Goal: Task Accomplishment & Management: Manage account settings

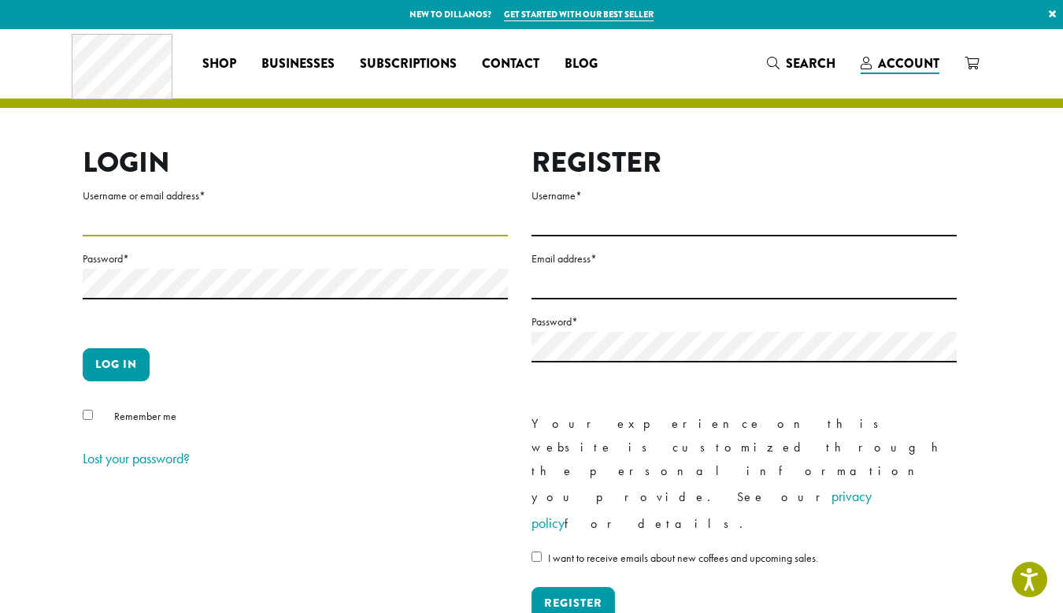
type input "**********"
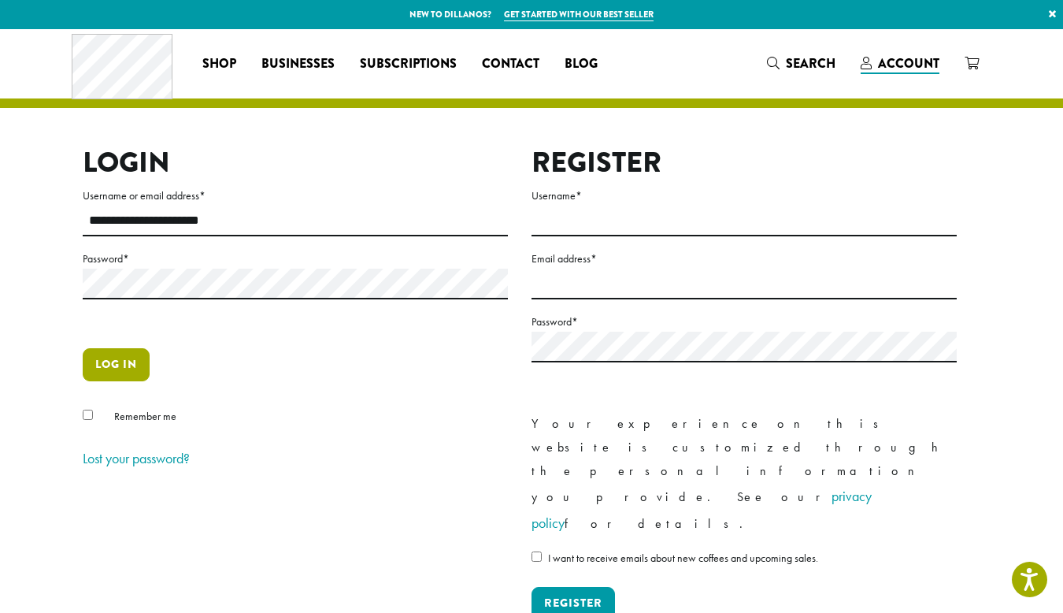
click at [121, 353] on button "Log in" at bounding box center [116, 364] width 67 height 33
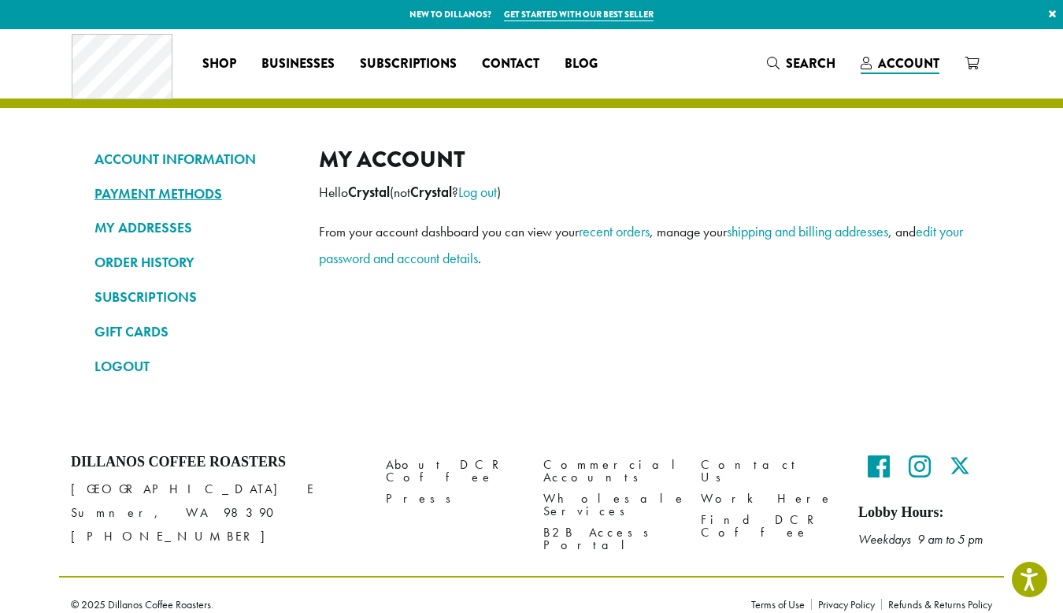
click at [151, 191] on link "PAYMENT METHODS" at bounding box center [195, 193] width 201 height 27
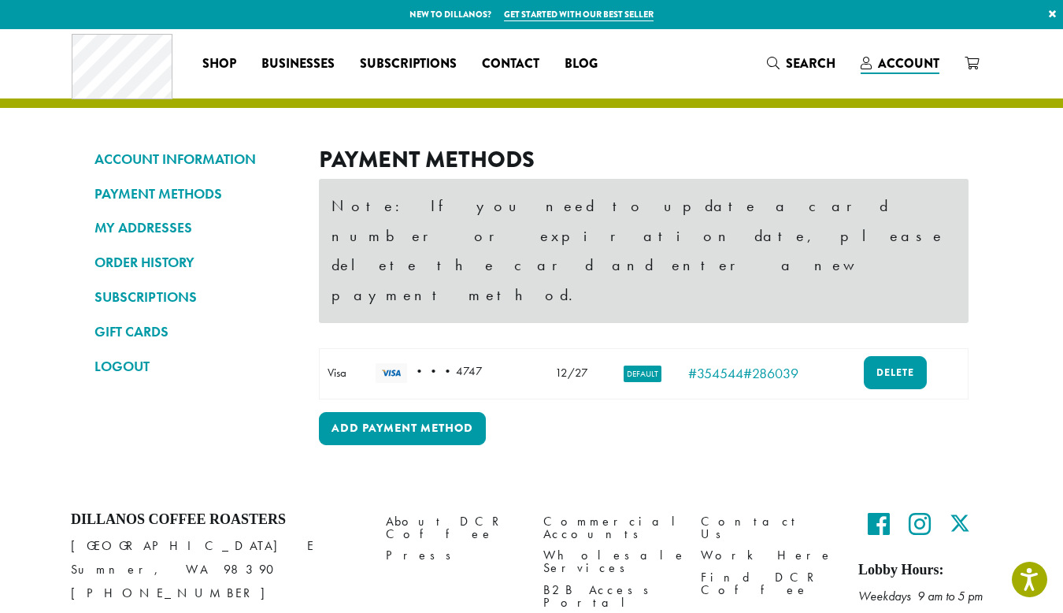
click at [536, 348] on td "• • • 4747" at bounding box center [453, 373] width 170 height 50
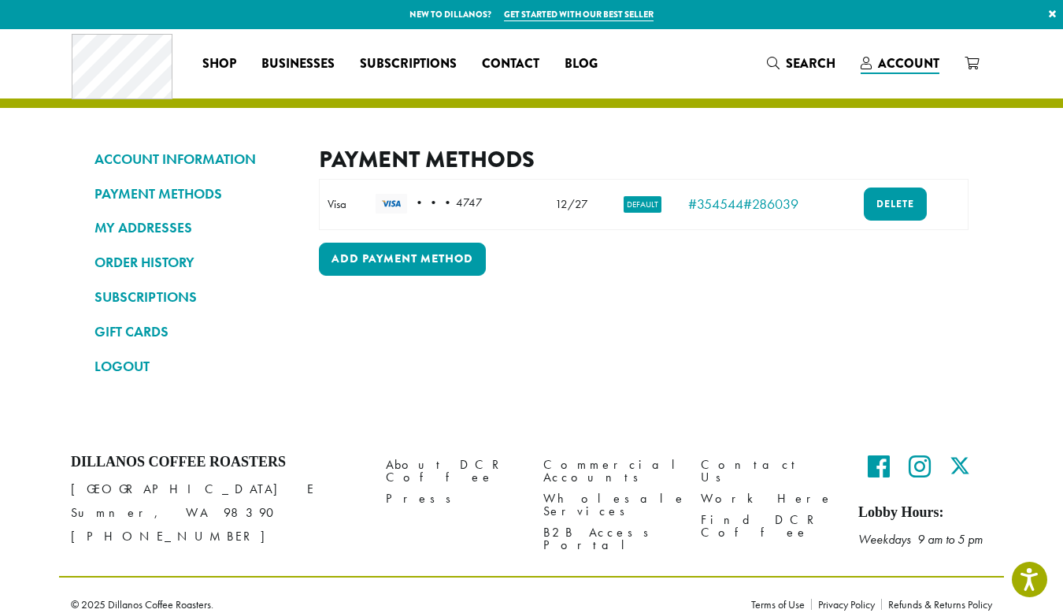
click at [749, 354] on div "Payment Methods Note: If you need to update a card number or expiration date, p…" at bounding box center [644, 269] width 650 height 247
click at [879, 194] on link "Delete" at bounding box center [895, 203] width 63 height 33
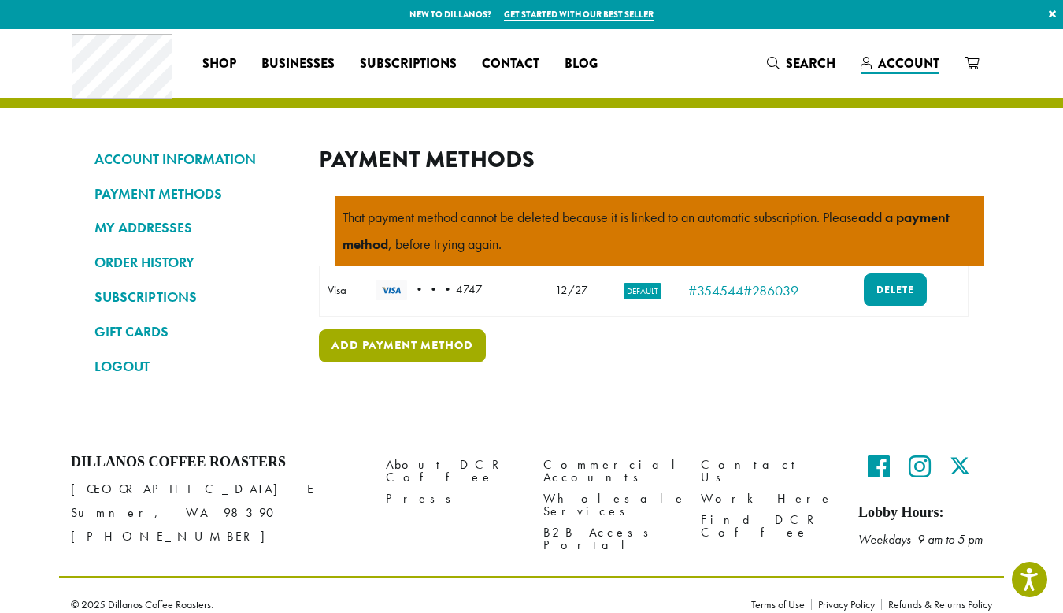
click at [420, 338] on link "Add payment method" at bounding box center [402, 345] width 167 height 33
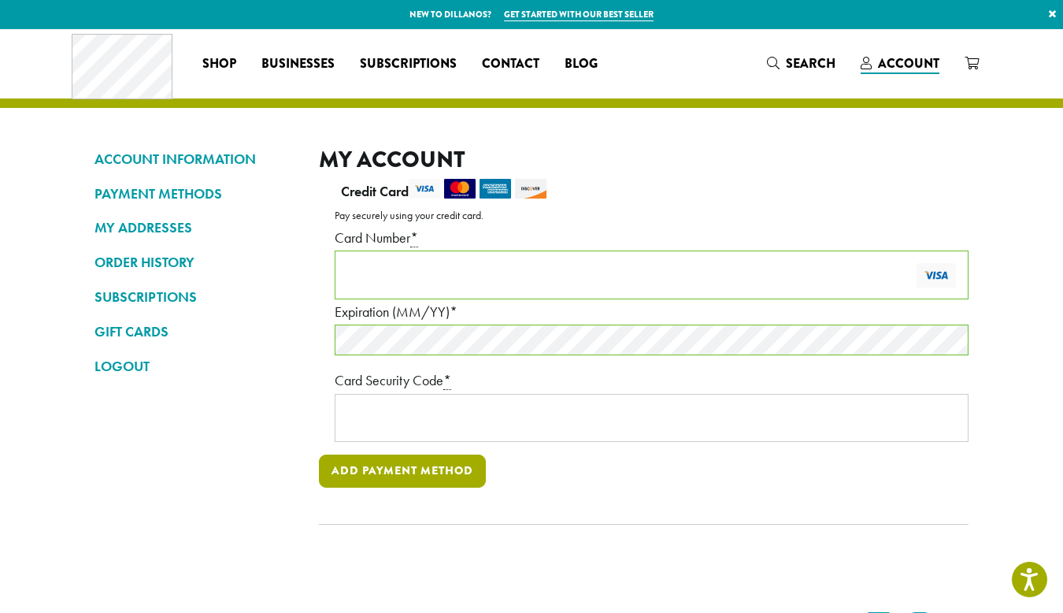
click at [417, 463] on button "Add payment method" at bounding box center [402, 470] width 167 height 33
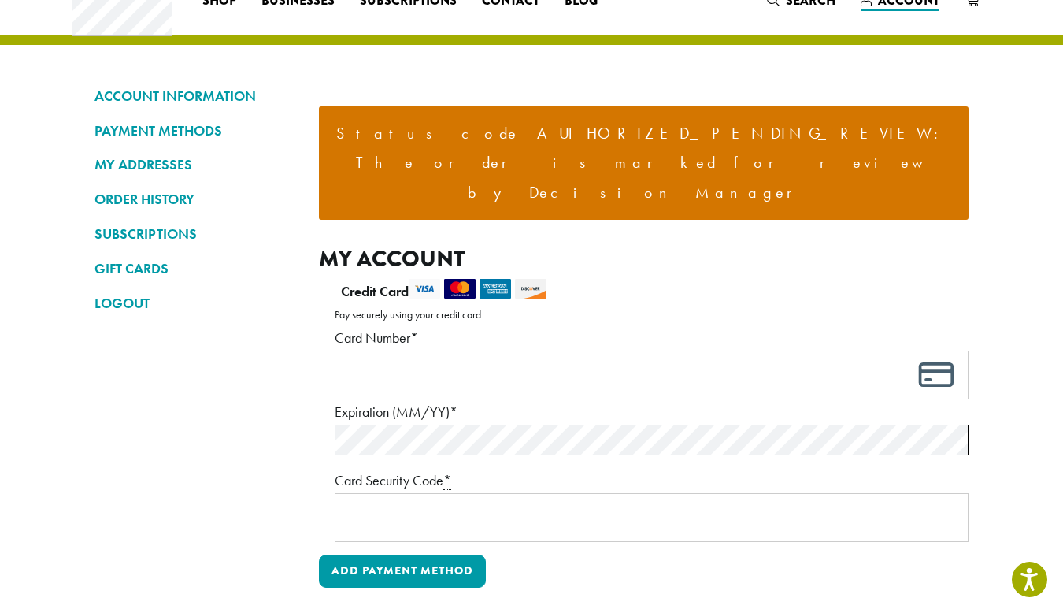
scroll to position [88, 0]
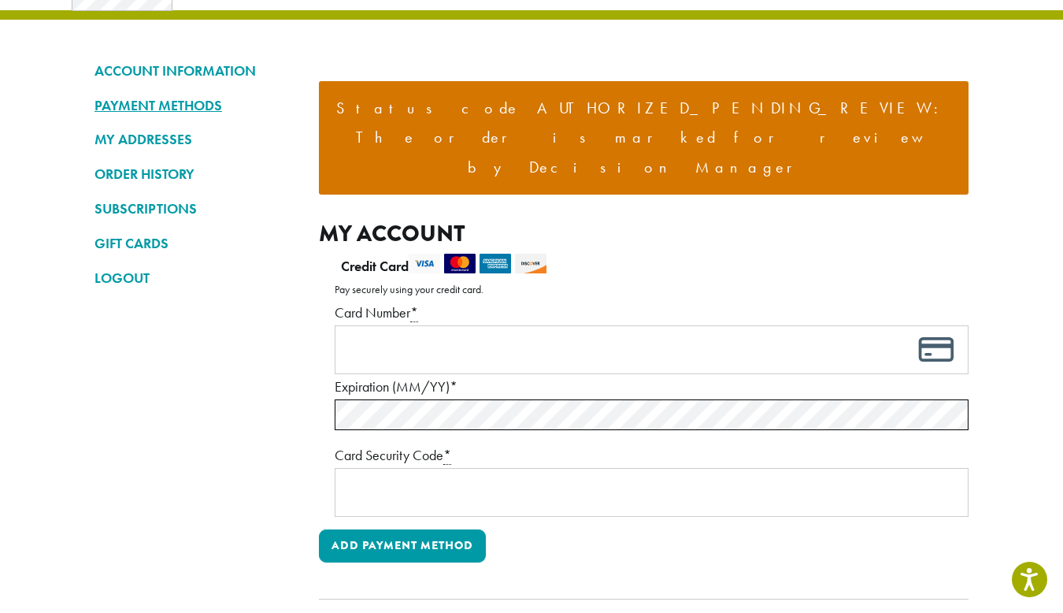
click at [191, 100] on link "PAYMENT METHODS" at bounding box center [195, 105] width 201 height 27
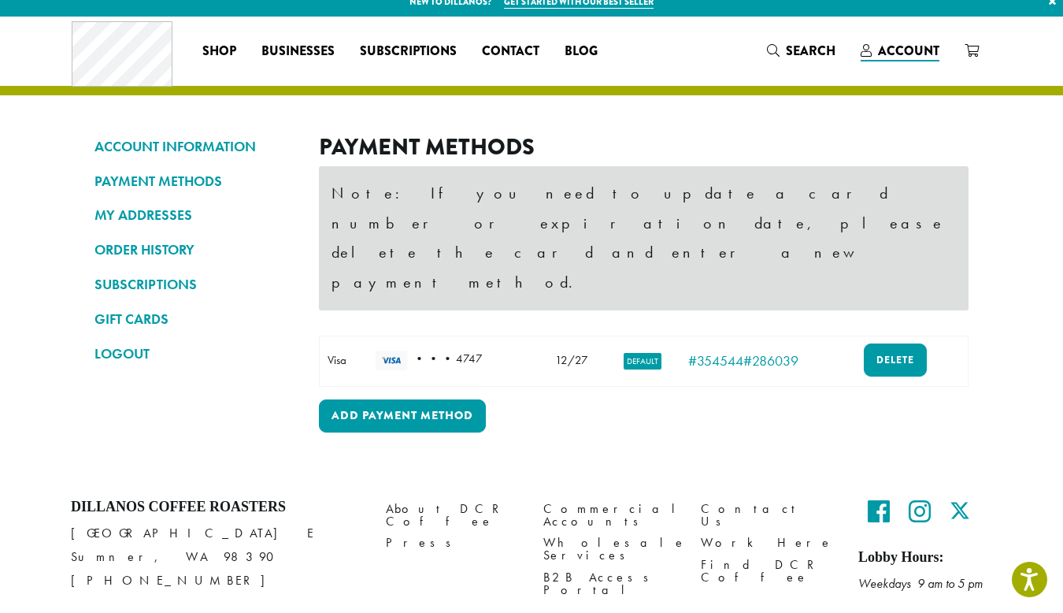
scroll to position [18, 0]
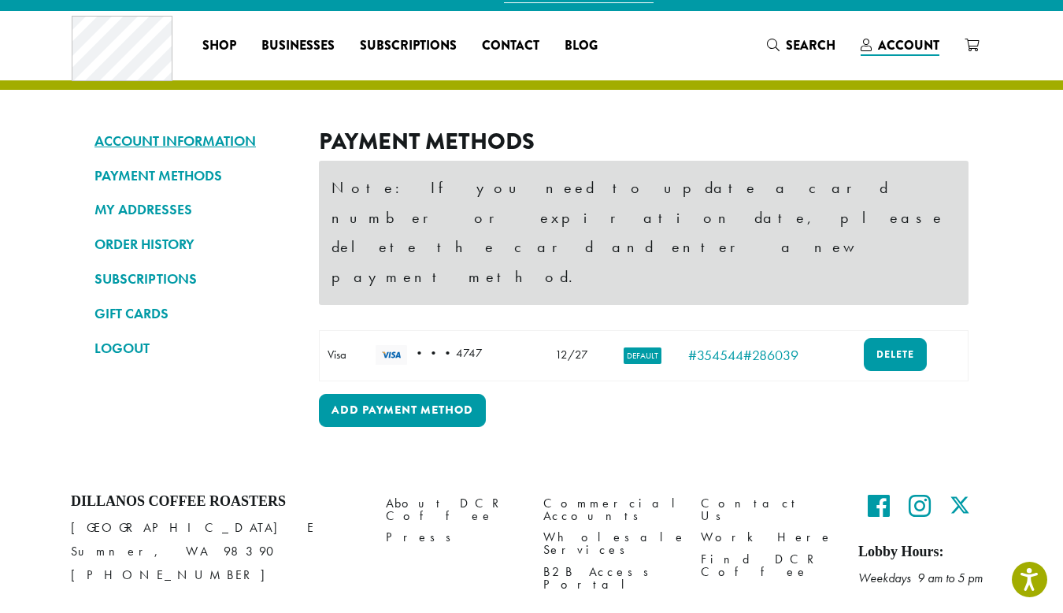
click at [203, 140] on link "ACCOUNT INFORMATION" at bounding box center [195, 141] width 201 height 27
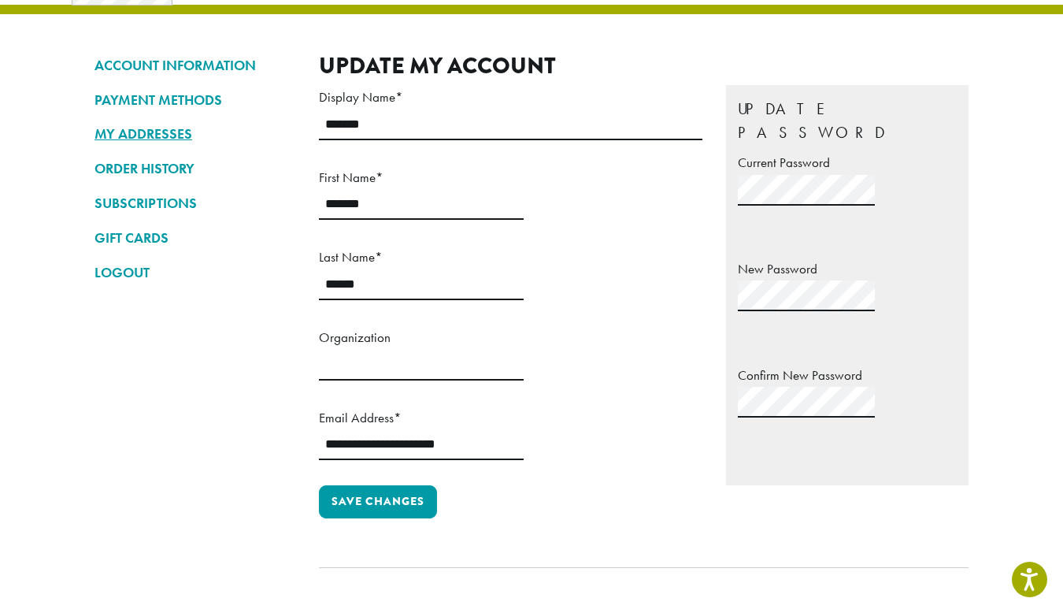
scroll to position [96, 0]
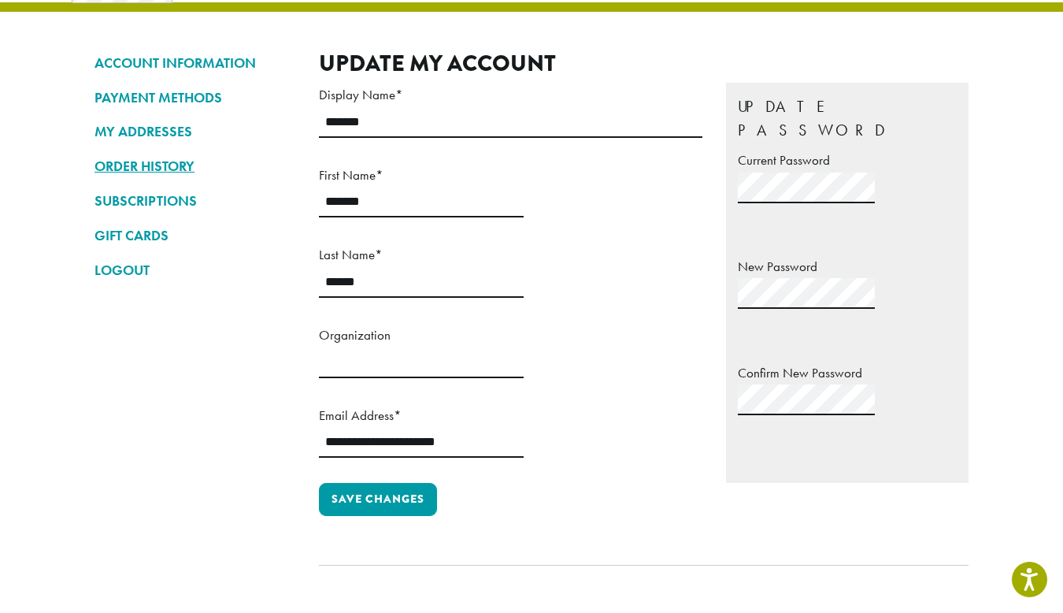
click at [159, 158] on link "ORDER HISTORY" at bounding box center [195, 166] width 201 height 27
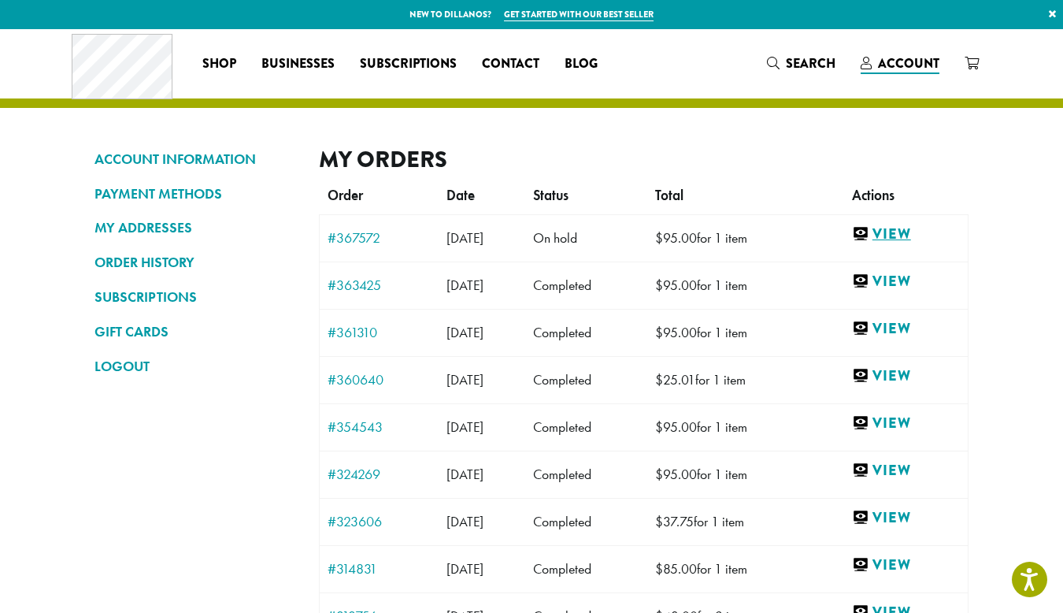
click at [906, 239] on link "View" at bounding box center [906, 234] width 108 height 20
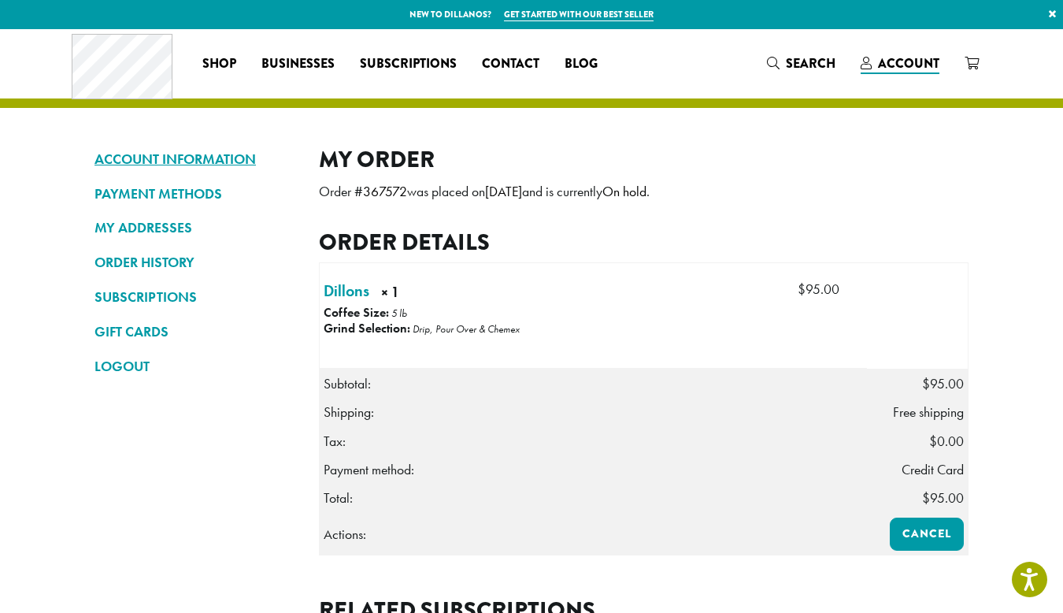
click at [224, 157] on link "ACCOUNT INFORMATION" at bounding box center [195, 159] width 201 height 27
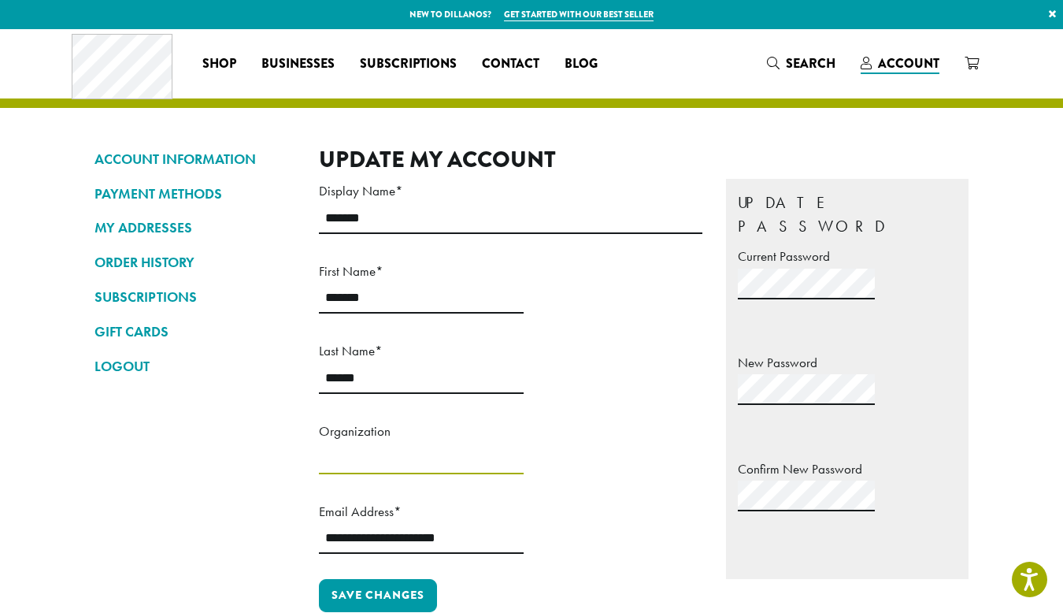
click at [486, 474] on input "Organization" at bounding box center [421, 458] width 205 height 31
type input "**********"
click at [404, 579] on button "Save changes" at bounding box center [378, 595] width 118 height 33
click at [301, 71] on span "Businesses" at bounding box center [297, 64] width 73 height 20
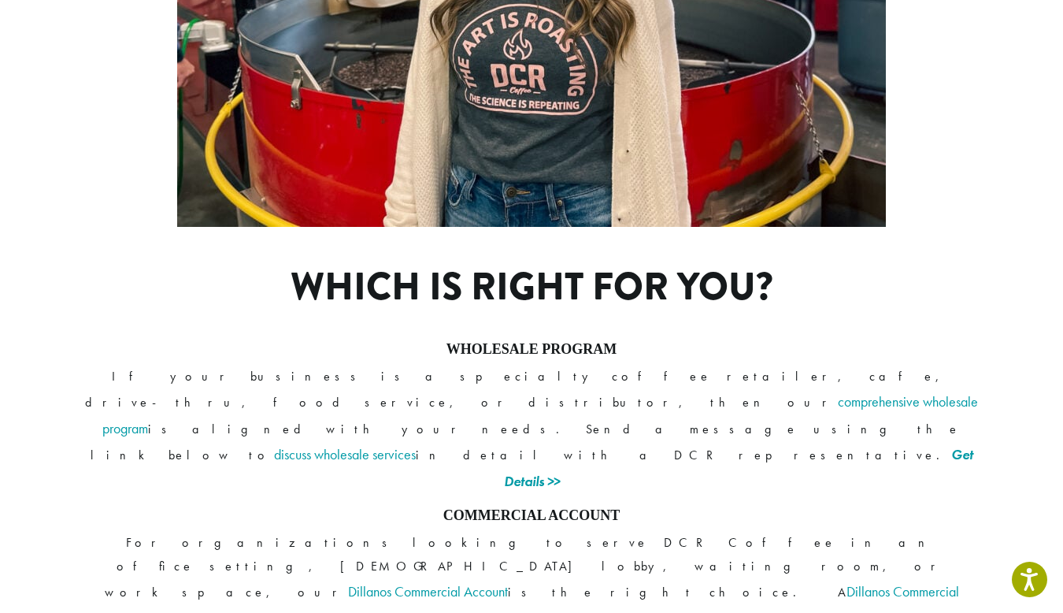
scroll to position [1222, 0]
